Goal: Information Seeking & Learning: Learn about a topic

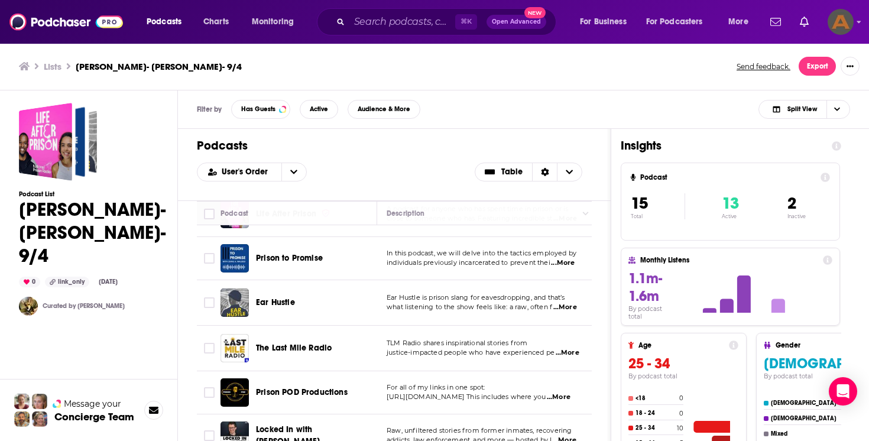
scroll to position [27, 0]
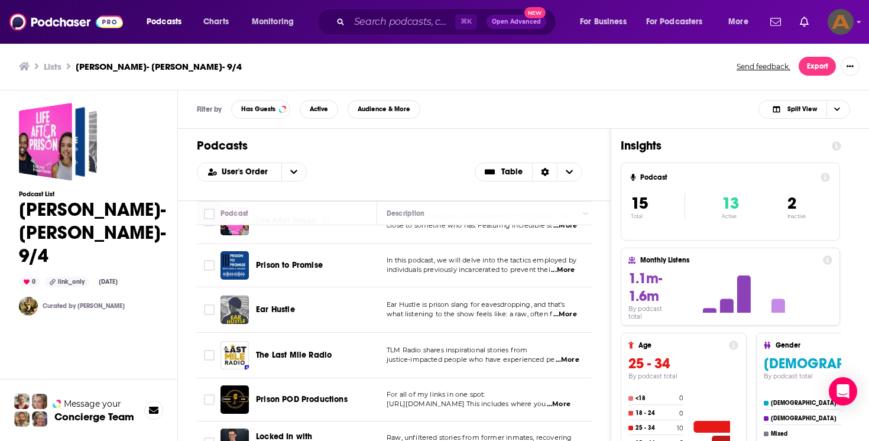
click at [306, 263] on span "Prison to Promise" at bounding box center [289, 265] width 67 height 10
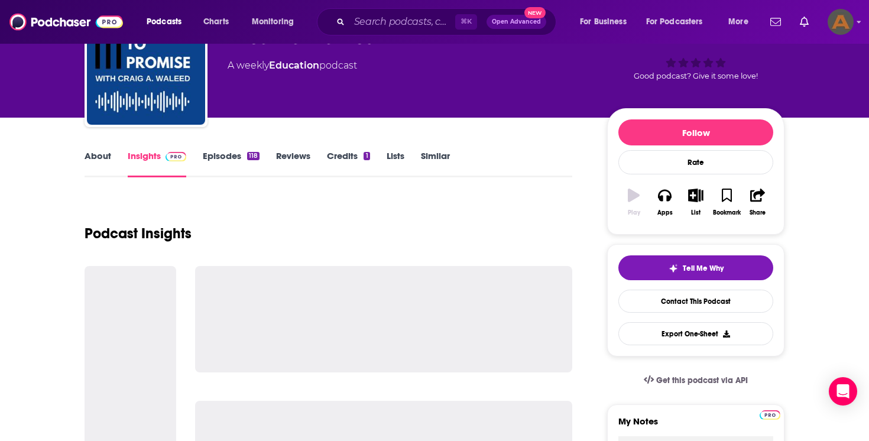
scroll to position [78, 0]
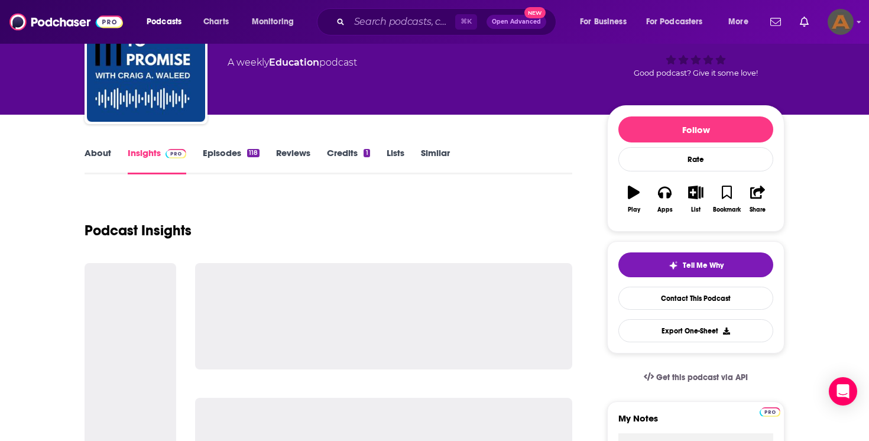
click at [105, 155] on link "About" at bounding box center [97, 160] width 27 height 27
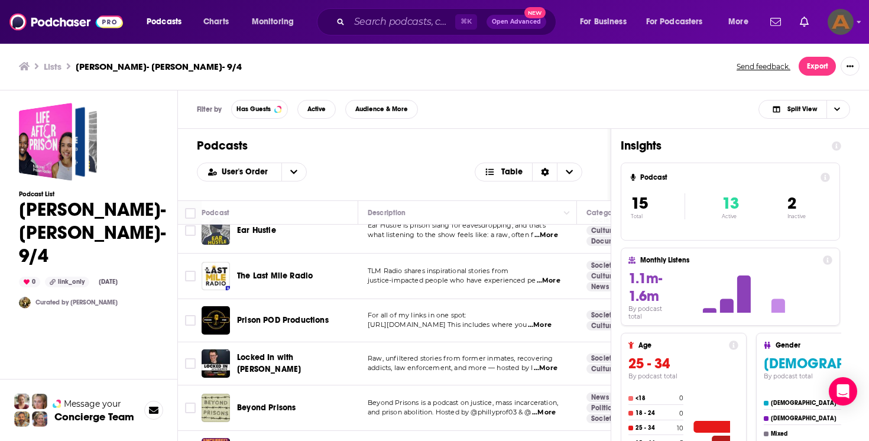
scroll to position [125, 0]
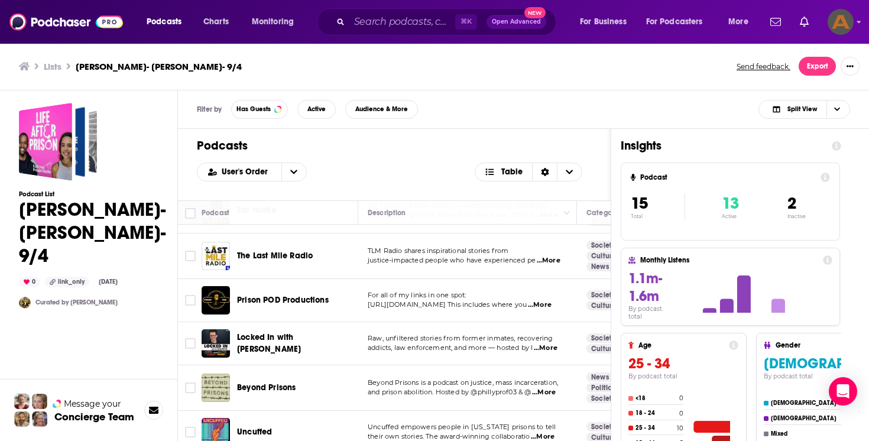
click at [313, 301] on div "Podcasts Charts Monitoring ⌘ K Open Advanced New For Business For Podcasters Mo…" at bounding box center [434, 220] width 869 height 441
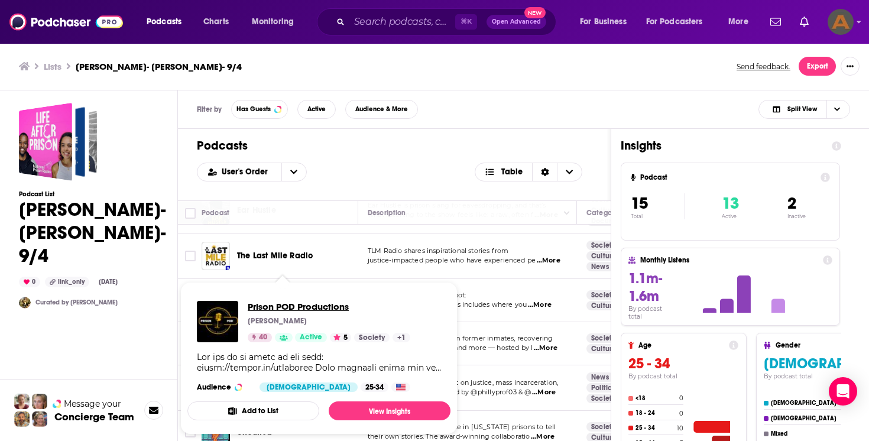
click at [313, 301] on span "Prison POD Productions" at bounding box center [329, 306] width 162 height 11
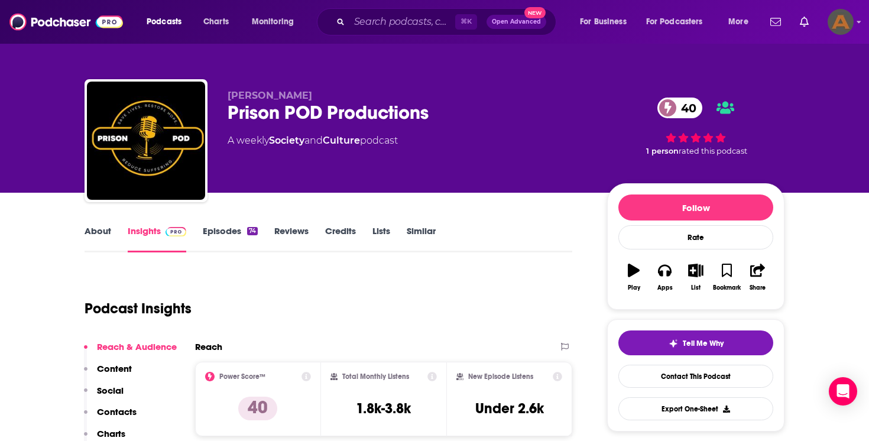
click at [105, 230] on link "About" at bounding box center [97, 238] width 27 height 27
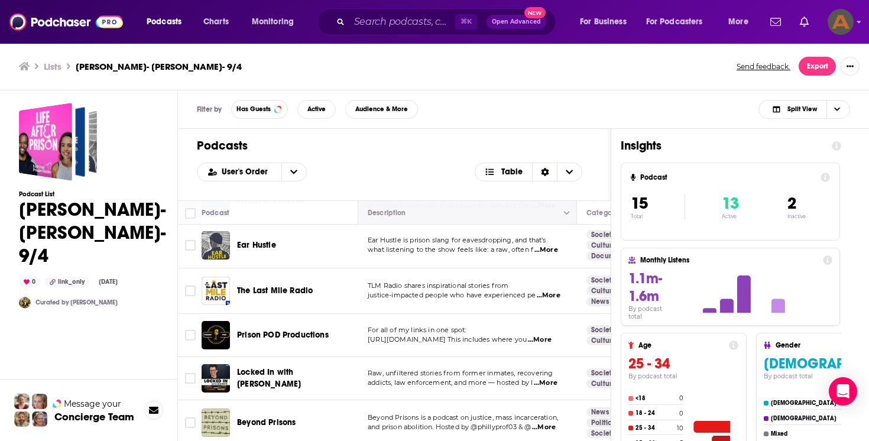
scroll to position [157, 0]
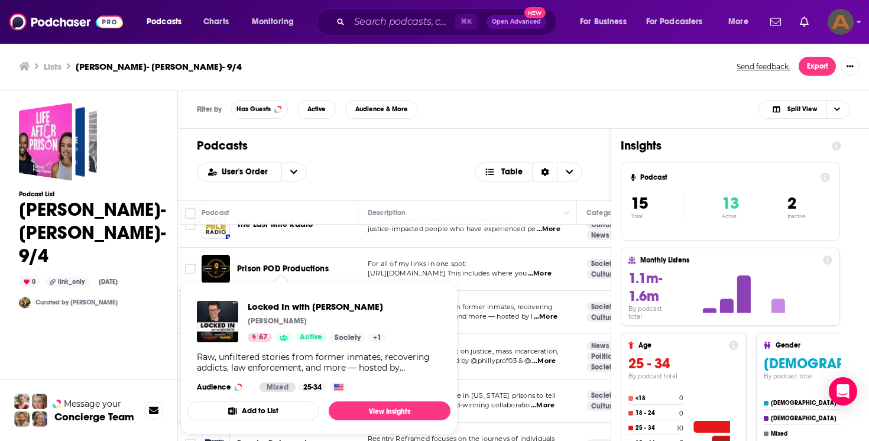
click at [307, 313] on div "Podcasts Charts Monitoring ⌘ K Open Advanced New For Business For Podcasters Mo…" at bounding box center [434, 220] width 869 height 441
click at [306, 314] on div "Locked In with [PERSON_NAME] [PERSON_NAME] 67 Active Society + 1" at bounding box center [317, 321] width 138 height 41
click at [304, 301] on span "Locked In with [PERSON_NAME]" at bounding box center [317, 306] width 138 height 11
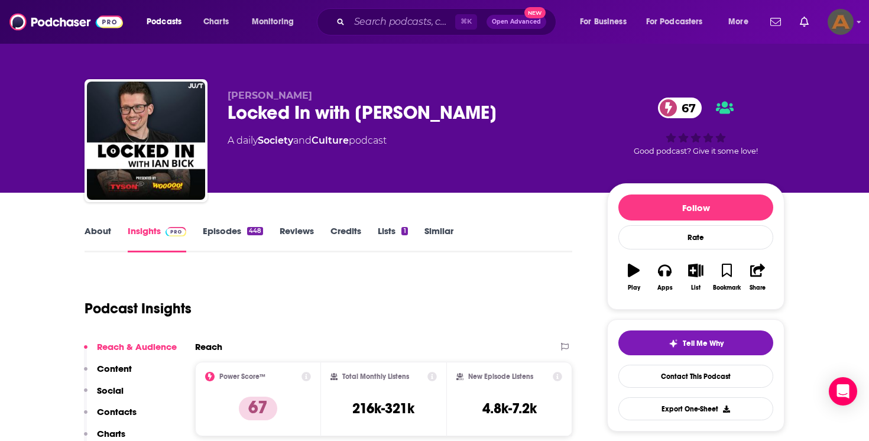
click at [94, 233] on link "About" at bounding box center [97, 238] width 27 height 27
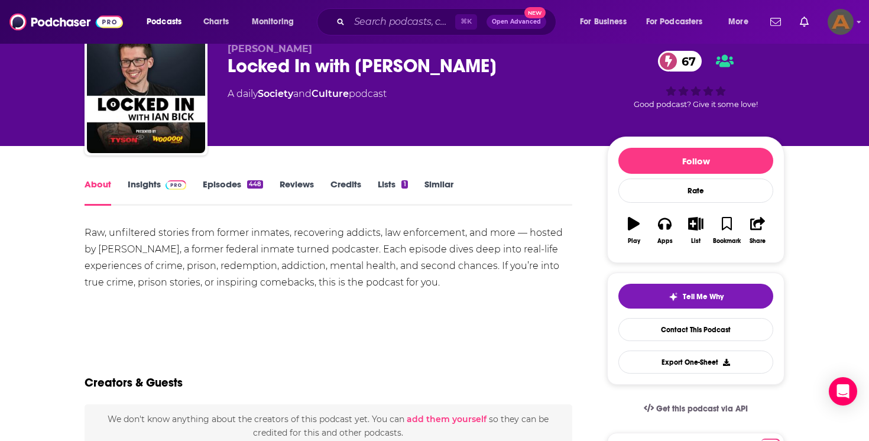
scroll to position [49, 0]
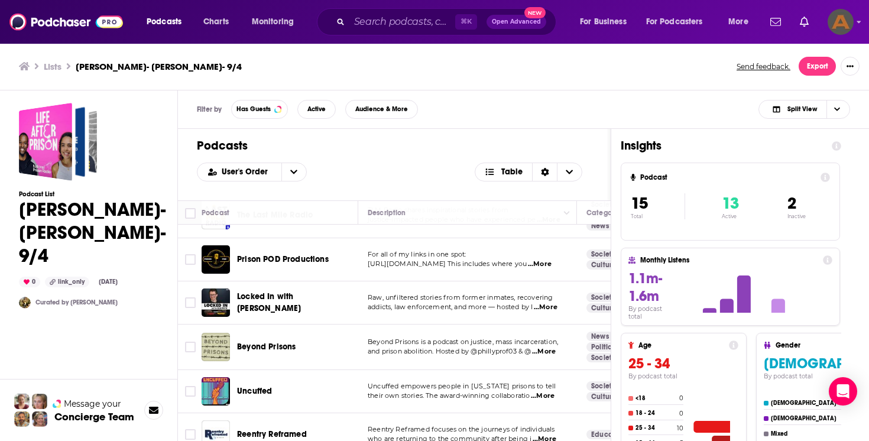
scroll to position [175, 0]
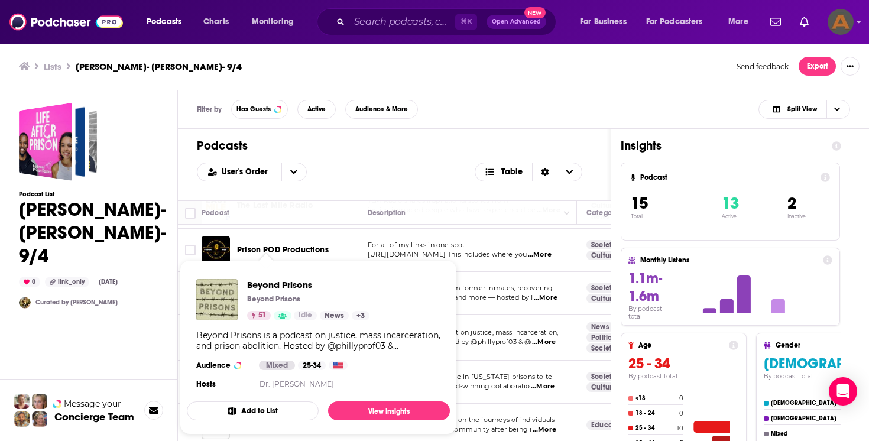
click at [412, 181] on div "Podcasts User's Order Table" at bounding box center [394, 164] width 432 height 71
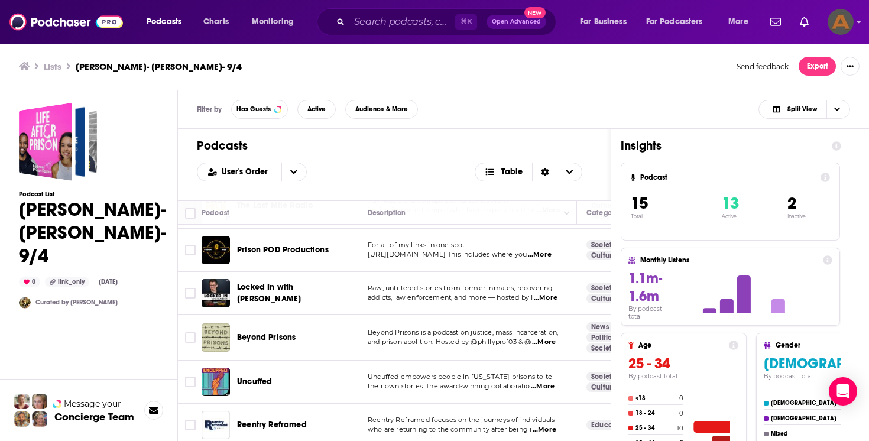
click at [281, 337] on div "Podcasts Charts Monitoring ⌘ K Open Advanced New For Business For Podcasters Mo…" at bounding box center [434, 220] width 869 height 441
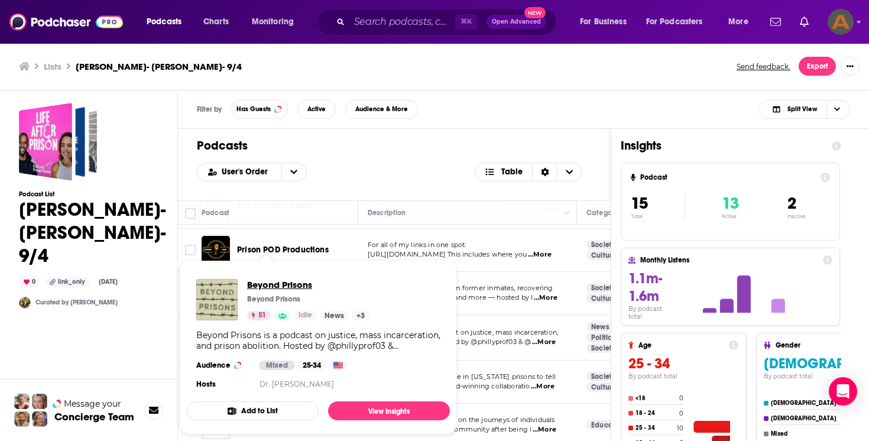
click at [277, 285] on span "Beyond Prisons" at bounding box center [308, 284] width 122 height 11
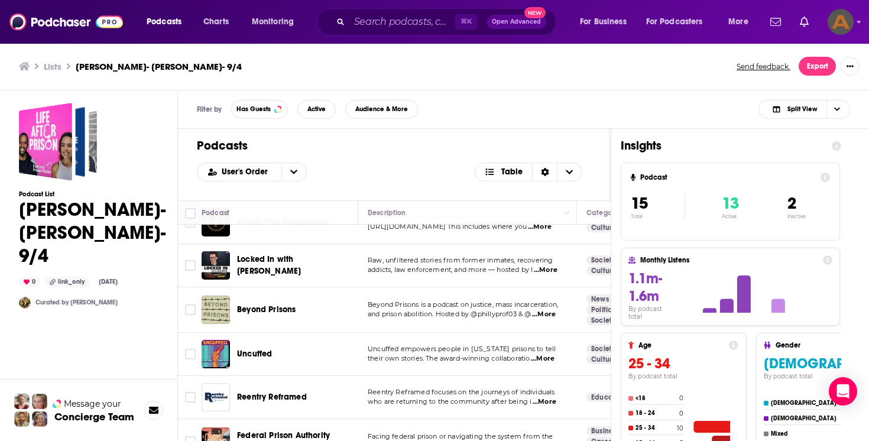
scroll to position [219, 0]
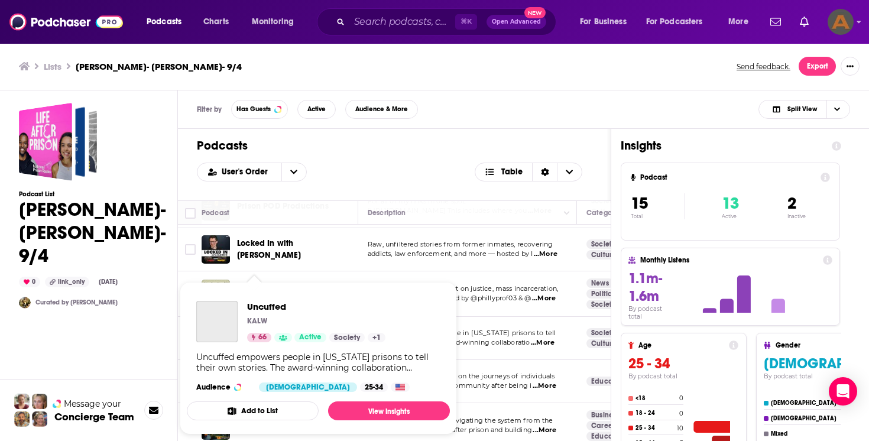
click at [262, 336] on div "Podcasts Charts Monitoring ⌘ K Open Advanced New For Business For Podcasters Mo…" at bounding box center [434, 220] width 869 height 441
click at [271, 305] on span "Uncuffed" at bounding box center [316, 306] width 138 height 11
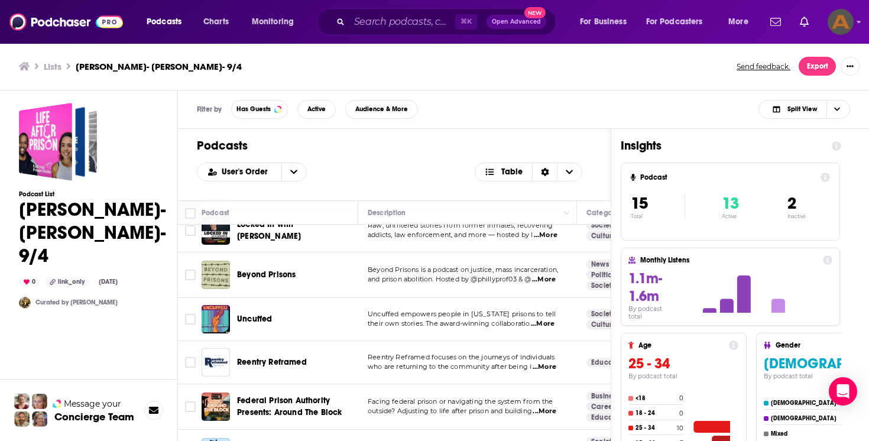
scroll to position [239, 0]
click at [139, 366] on div "Podcast List [PERSON_NAME]- [PERSON_NAME]- 9/4 0 link_only [DATE] Curated by [P…" at bounding box center [92, 322] width 147 height 438
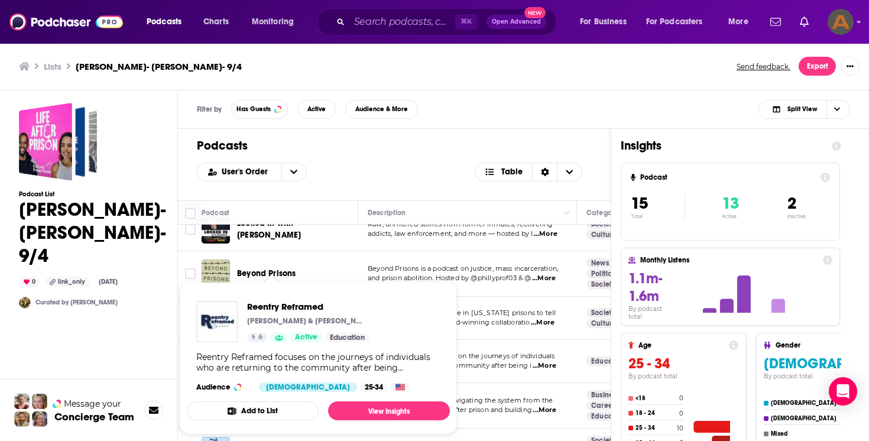
click at [261, 358] on div "Reentry Reframed focuses on the journeys of individuals who are returning to th…" at bounding box center [318, 362] width 244 height 21
click at [274, 301] on span "Reentry Reframed" at bounding box center [308, 306] width 122 height 11
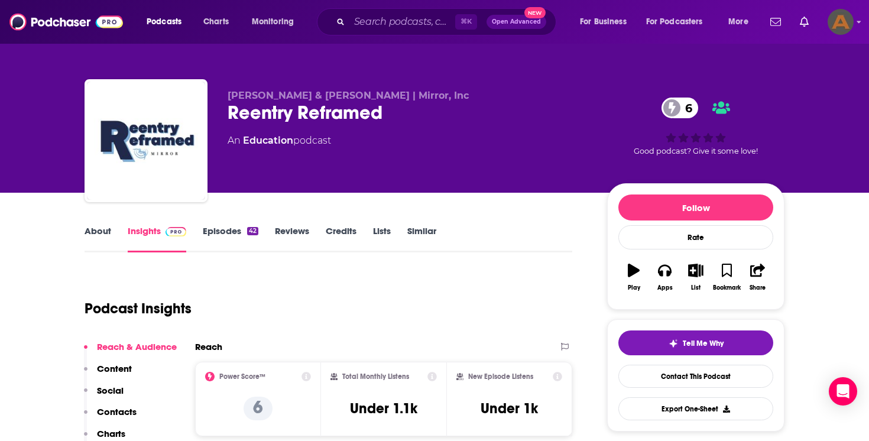
click at [105, 229] on link "About" at bounding box center [97, 238] width 27 height 27
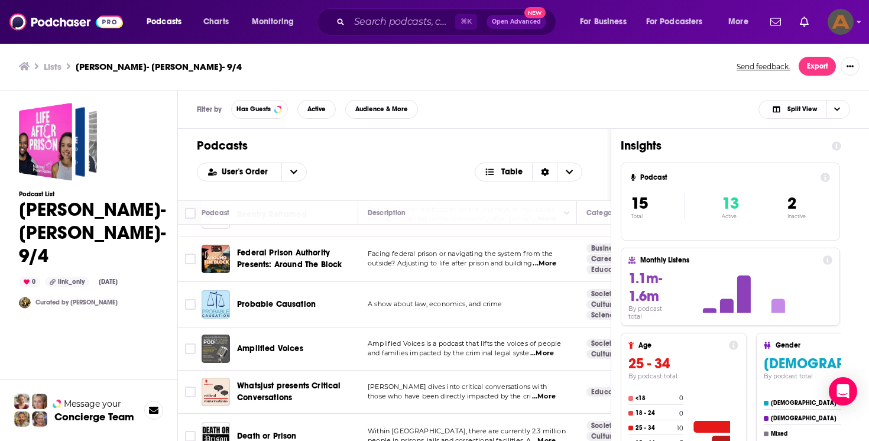
scroll to position [444, 0]
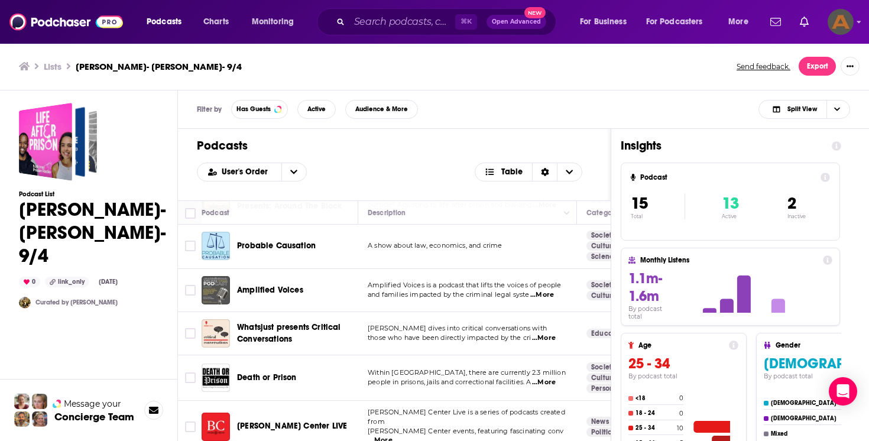
click at [292, 421] on span "[PERSON_NAME] Center LIVE" at bounding box center [292, 426] width 110 height 10
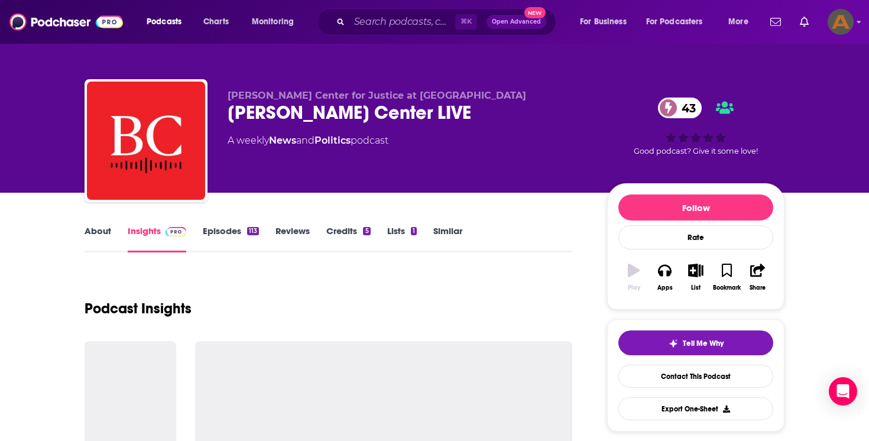
scroll to position [17, 0]
